Goal: Task Accomplishment & Management: Manage account settings

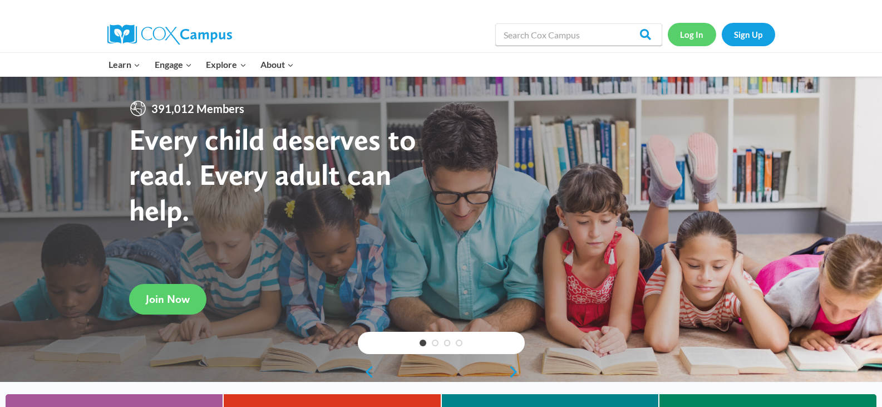
click at [691, 34] on link "Log In" at bounding box center [691, 34] width 48 height 23
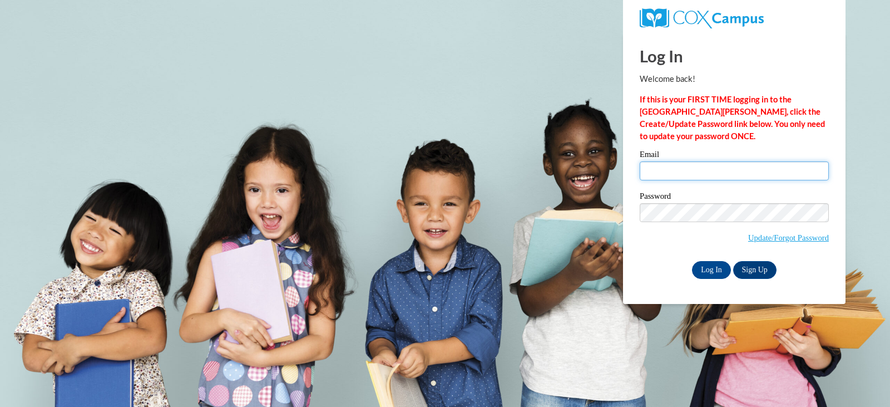
click at [684, 170] on input "Email" at bounding box center [734, 170] width 189 height 19
type input "hoffeld3@yahoo.com"
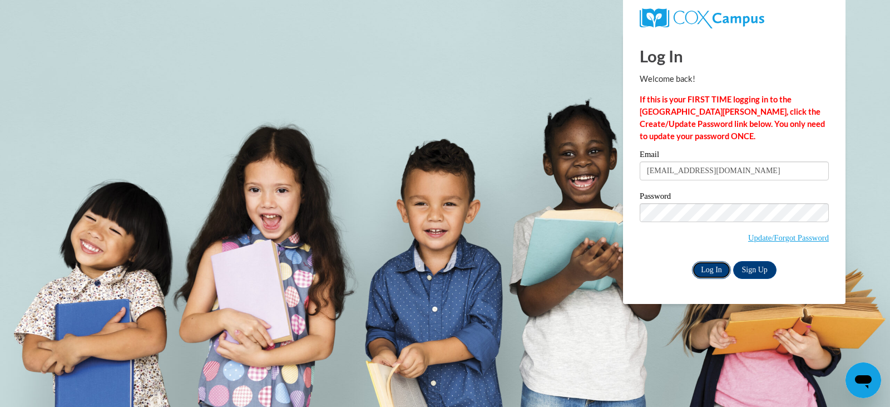
click at [702, 271] on input "Log In" at bounding box center [711, 270] width 39 height 18
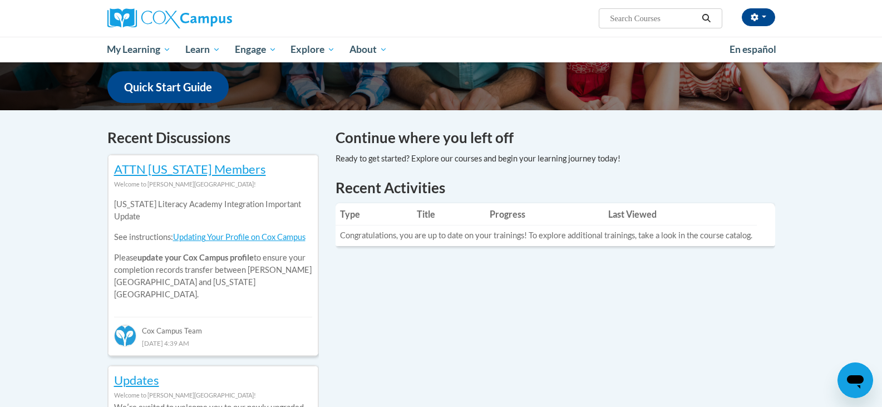
scroll to position [278, 0]
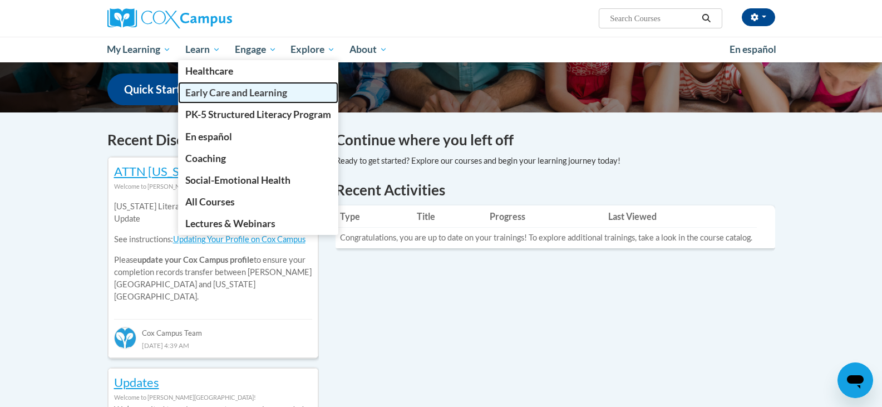
click at [205, 90] on span "Early Care and Learning" at bounding box center [236, 93] width 102 height 12
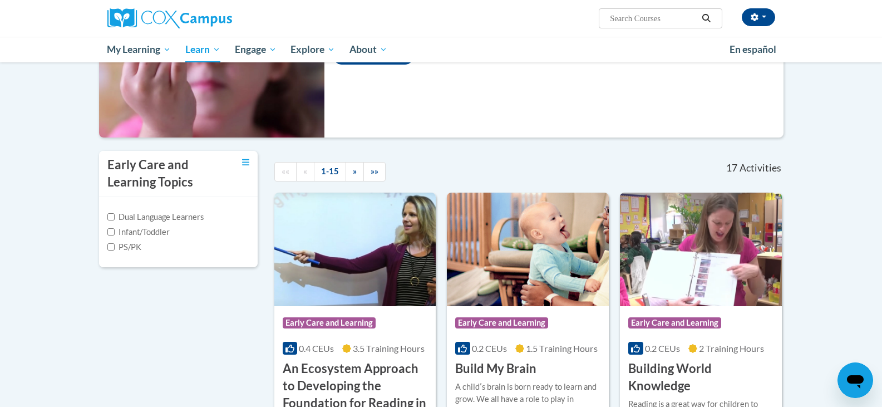
scroll to position [167, 0]
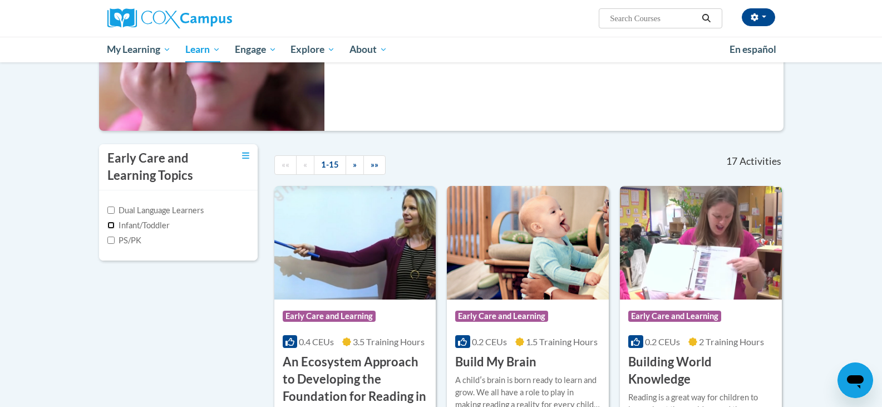
click at [112, 221] on input "Infant/Toddler" at bounding box center [110, 224] width 7 height 7
checkbox input "true"
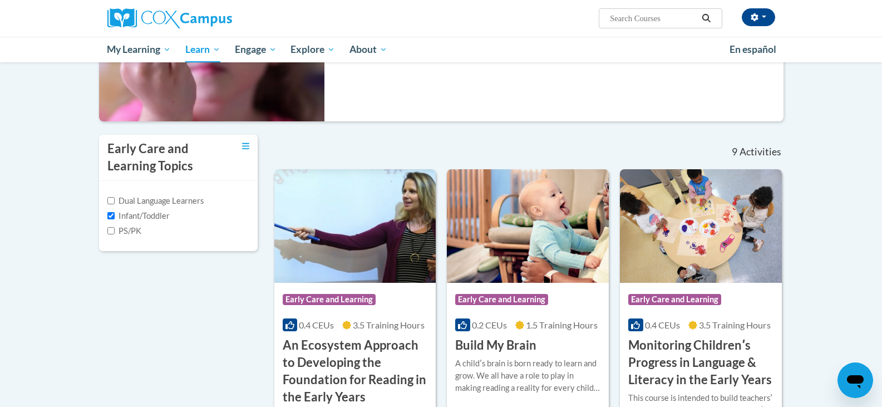
scroll to position [163, 0]
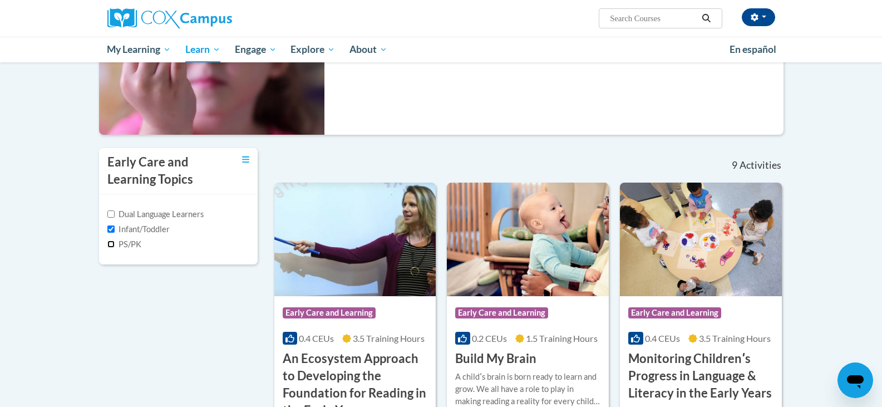
click at [107, 242] on input "PS/PK" at bounding box center [110, 243] width 7 height 7
checkbox input "true"
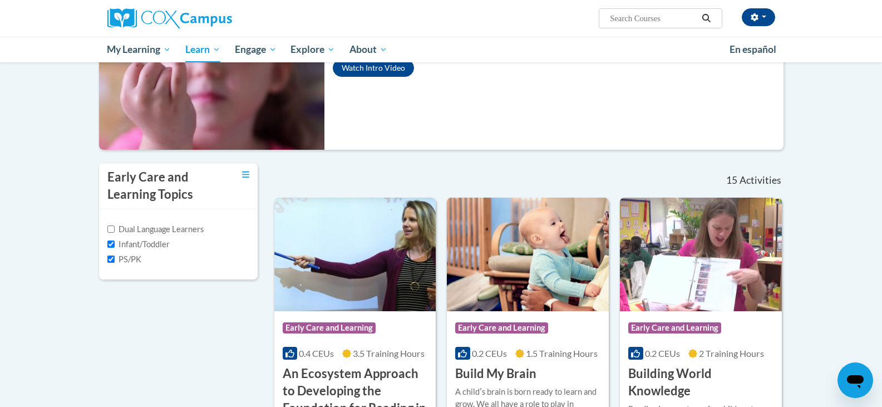
scroll to position [0, 0]
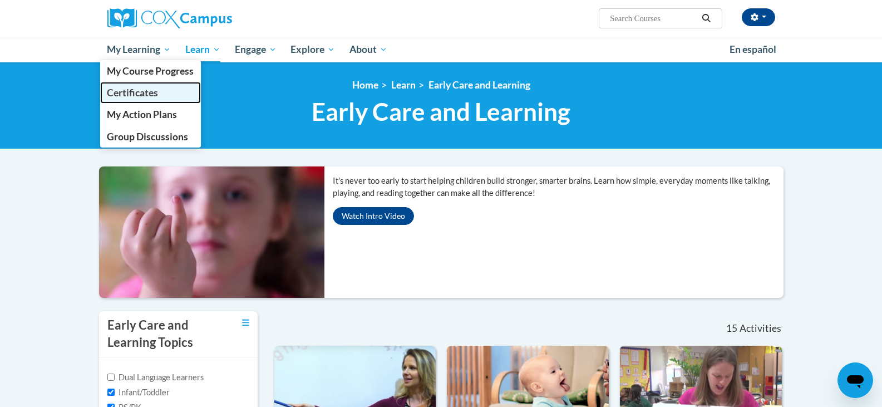
click at [126, 95] on span "Certificates" at bounding box center [132, 93] width 51 height 12
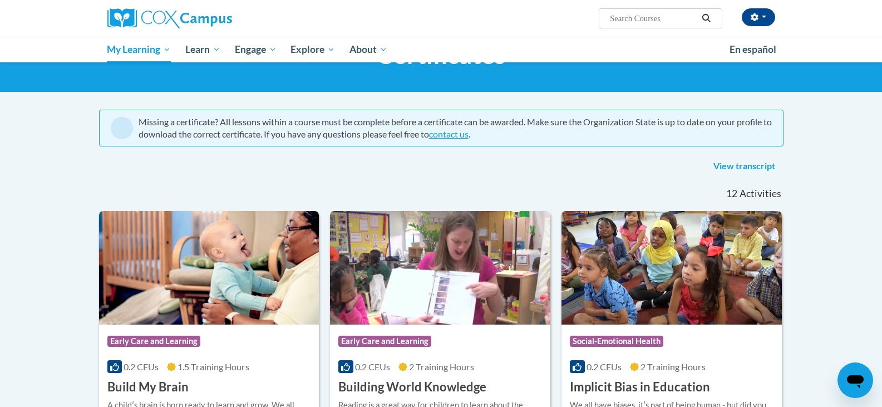
scroll to position [56, 0]
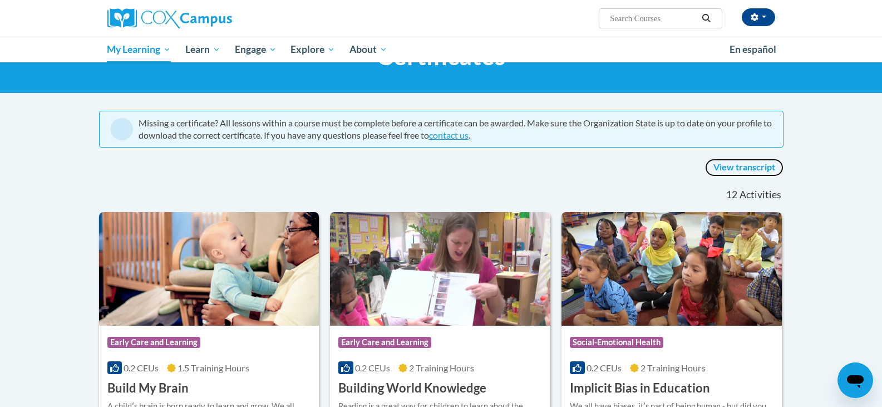
click at [724, 171] on link "View transcript" at bounding box center [744, 168] width 78 height 18
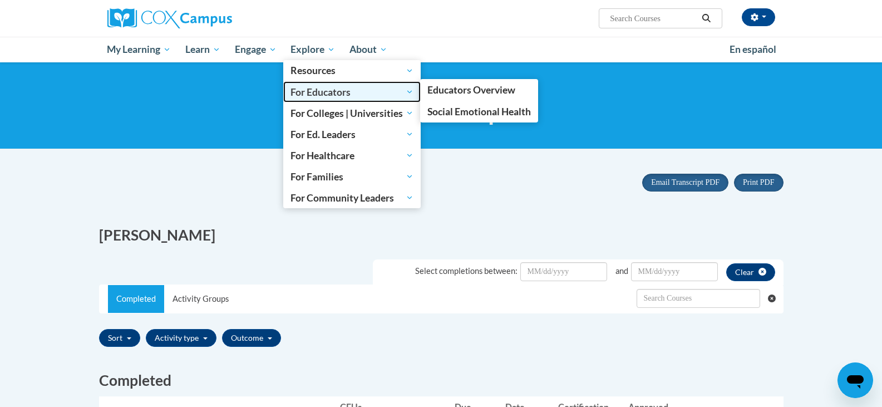
click at [310, 93] on span "For Educators" at bounding box center [351, 91] width 123 height 13
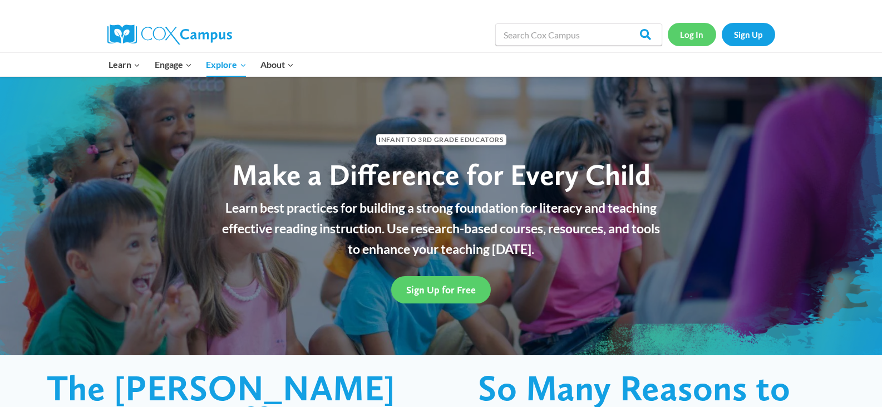
click at [680, 29] on link "Log In" at bounding box center [691, 34] width 48 height 23
